Goal: Transaction & Acquisition: Purchase product/service

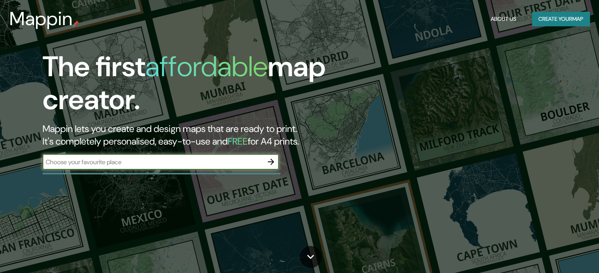
click at [155, 166] on input "text" at bounding box center [152, 162] width 220 height 9
type input "Trujillo-La Libertad"
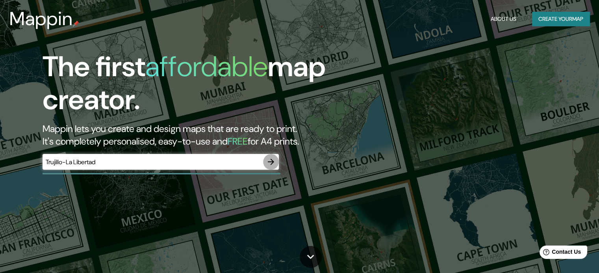
click at [273, 161] on icon "button" at bounding box center [270, 161] width 9 height 9
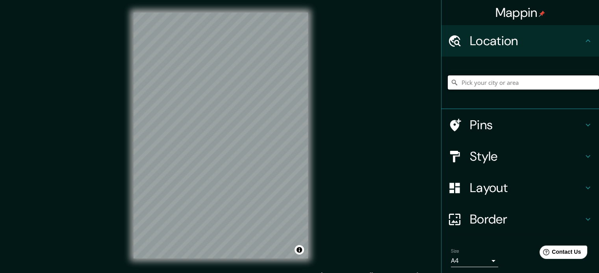
click at [477, 84] on input "Pick your city or area" at bounding box center [522, 83] width 151 height 14
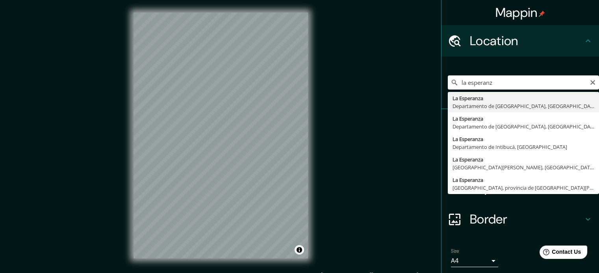
type input "La Esperanza, [GEOGRAPHIC_DATA], [GEOGRAPHIC_DATA]"
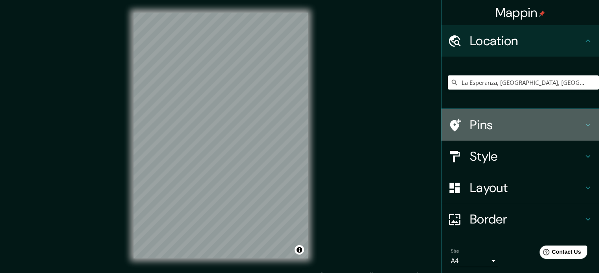
click at [469, 127] on h4 "Pins" at bounding box center [525, 125] width 113 height 16
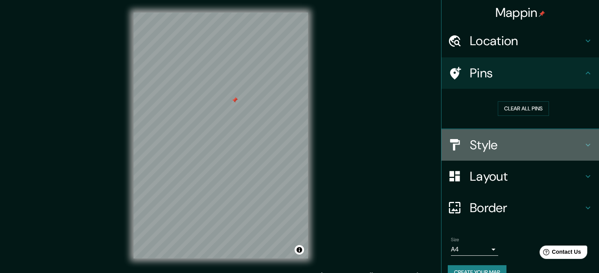
click at [478, 145] on h4 "Style" at bounding box center [525, 145] width 113 height 16
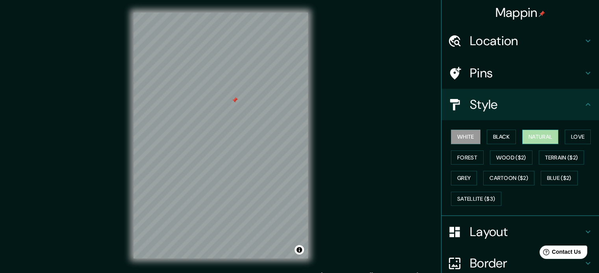
click at [534, 140] on button "Natural" at bounding box center [540, 137] width 36 height 15
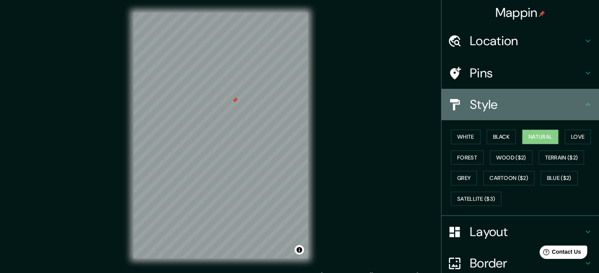
click at [575, 100] on h4 "Style" at bounding box center [525, 105] width 113 height 16
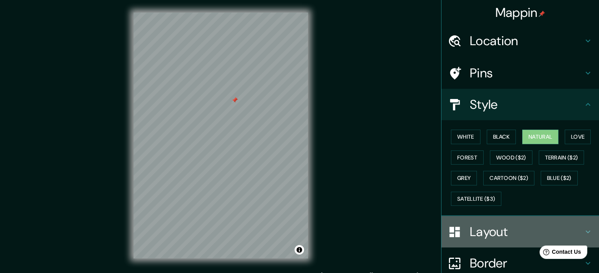
click at [487, 232] on h4 "Layout" at bounding box center [525, 232] width 113 height 16
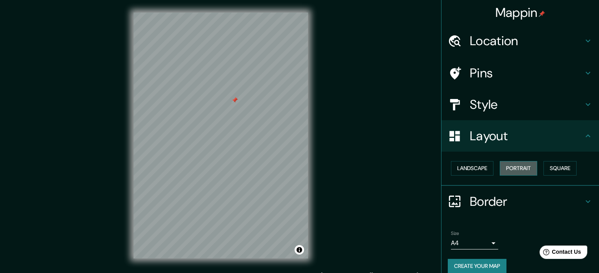
click at [513, 165] on button "Portrait" at bounding box center [517, 168] width 37 height 15
click at [467, 170] on button "Landscape" at bounding box center [472, 168] width 42 height 15
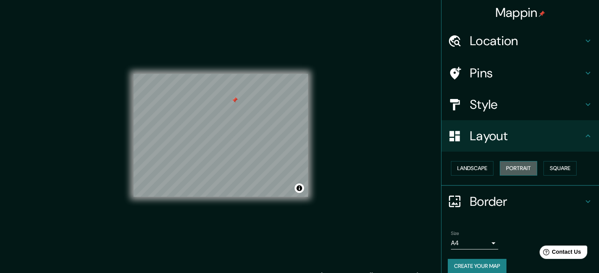
click at [525, 169] on button "Portrait" at bounding box center [517, 168] width 37 height 15
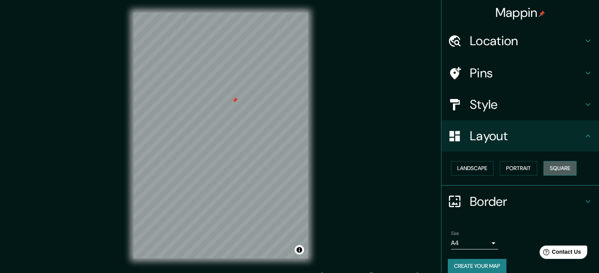
click at [570, 166] on button "Square" at bounding box center [559, 168] width 33 height 15
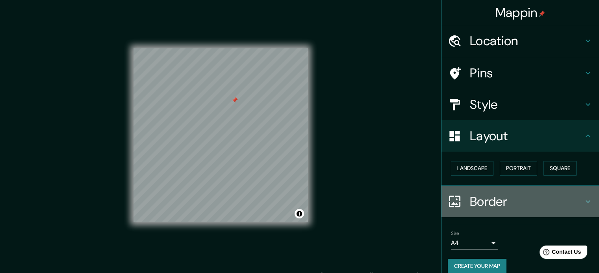
click at [485, 208] on h4 "Border" at bounding box center [525, 202] width 113 height 16
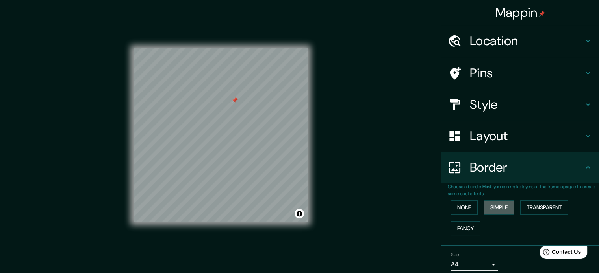
click at [485, 208] on button "Simple" at bounding box center [499, 208] width 30 height 15
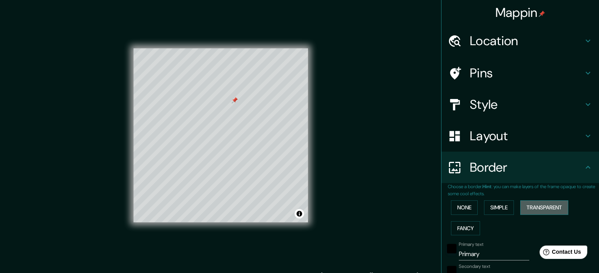
click at [532, 203] on button "Transparent" at bounding box center [544, 208] width 48 height 15
click at [463, 223] on button "Fancy" at bounding box center [465, 229] width 29 height 15
click at [456, 208] on button "None" at bounding box center [464, 208] width 27 height 15
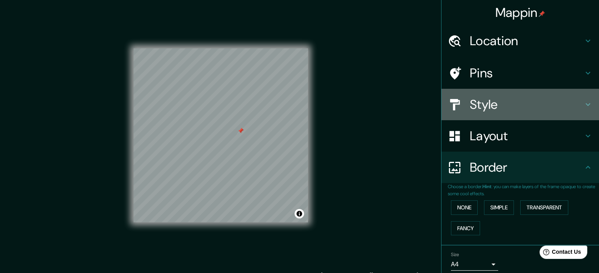
click at [486, 103] on h4 "Style" at bounding box center [525, 105] width 113 height 16
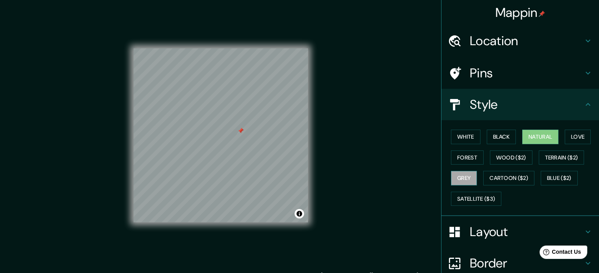
click at [466, 177] on button "Grey" at bounding box center [464, 178] width 26 height 15
click at [460, 158] on button "Forest" at bounding box center [467, 158] width 33 height 15
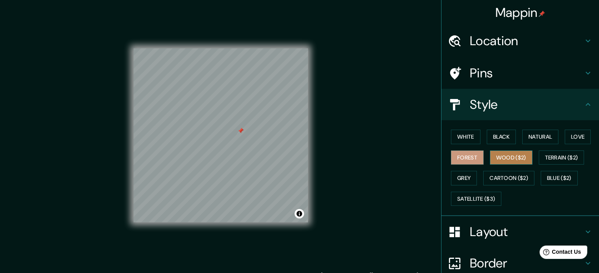
click at [501, 159] on button "Wood ($2)" at bounding box center [511, 158] width 42 height 15
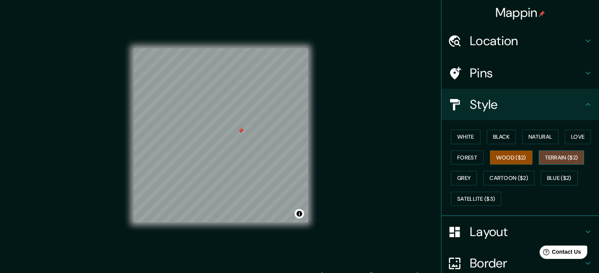
click at [546, 159] on button "Terrain ($2)" at bounding box center [561, 158] width 46 height 15
click at [492, 179] on button "Cartoon ($2)" at bounding box center [508, 178] width 51 height 15
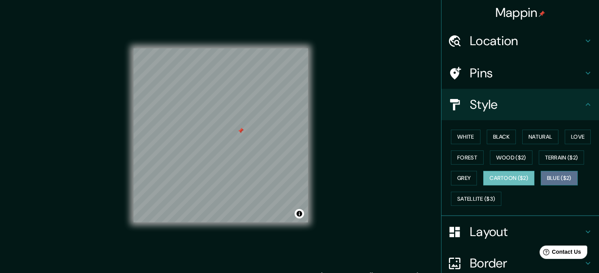
click at [545, 178] on button "Blue ($2)" at bounding box center [558, 178] width 37 height 15
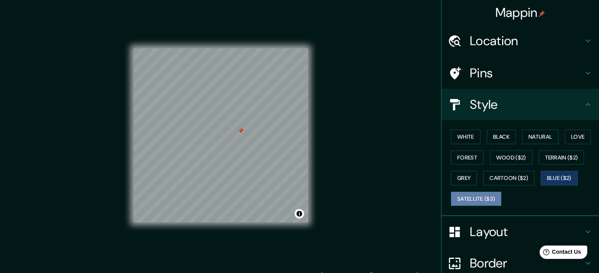
click at [463, 200] on button "Satellite ($3)" at bounding box center [476, 199] width 50 height 15
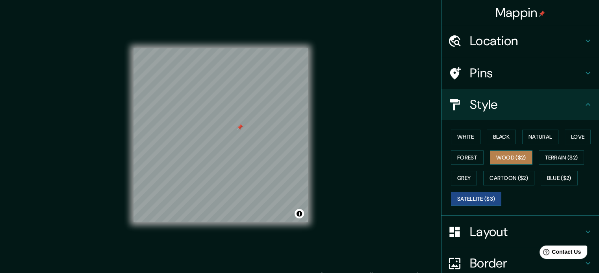
click at [494, 156] on button "Wood ($2)" at bounding box center [511, 158] width 42 height 15
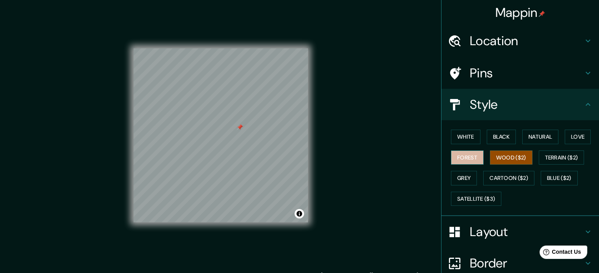
click at [462, 162] on button "Forest" at bounding box center [467, 158] width 33 height 15
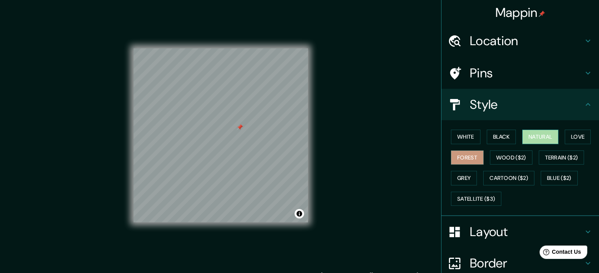
click at [542, 132] on button "Natural" at bounding box center [540, 137] width 36 height 15
click at [576, 140] on button "Love" at bounding box center [577, 137] width 26 height 15
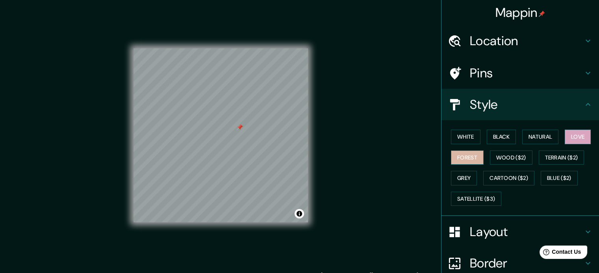
click at [463, 158] on button "Forest" at bounding box center [467, 158] width 33 height 15
click at [509, 157] on button "Wood ($2)" at bounding box center [511, 158] width 42 height 15
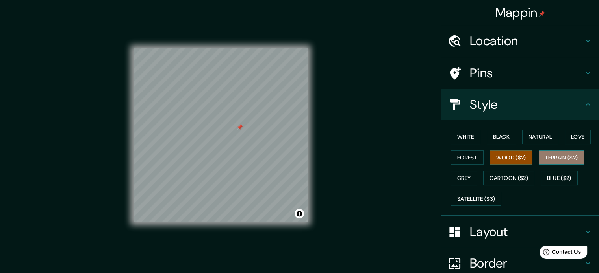
click at [564, 155] on button "Terrain ($2)" at bounding box center [561, 158] width 46 height 15
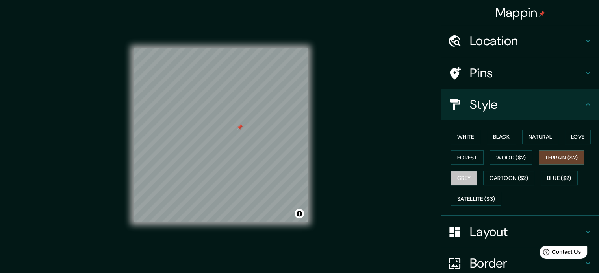
click at [451, 179] on button "Grey" at bounding box center [464, 178] width 26 height 15
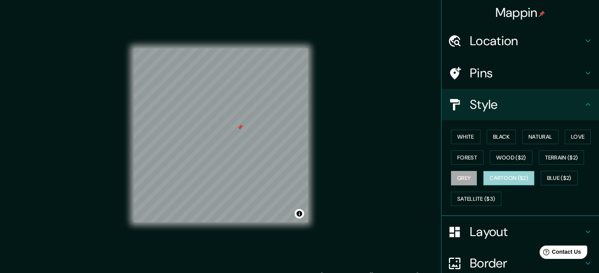
click at [495, 182] on button "Cartoon ($2)" at bounding box center [508, 178] width 51 height 15
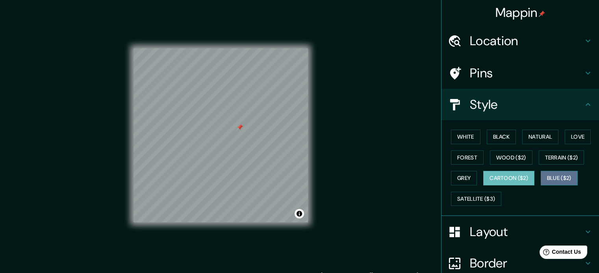
click at [546, 179] on button "Blue ($2)" at bounding box center [558, 178] width 37 height 15
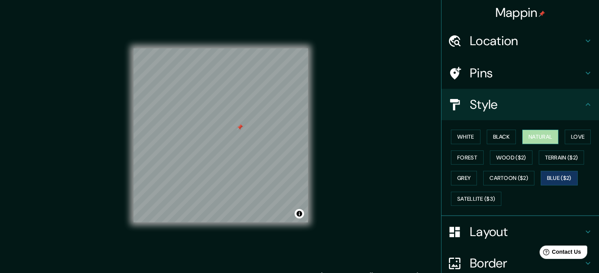
click at [526, 136] on button "Natural" at bounding box center [540, 137] width 36 height 15
